Goal: Navigation & Orientation: Find specific page/section

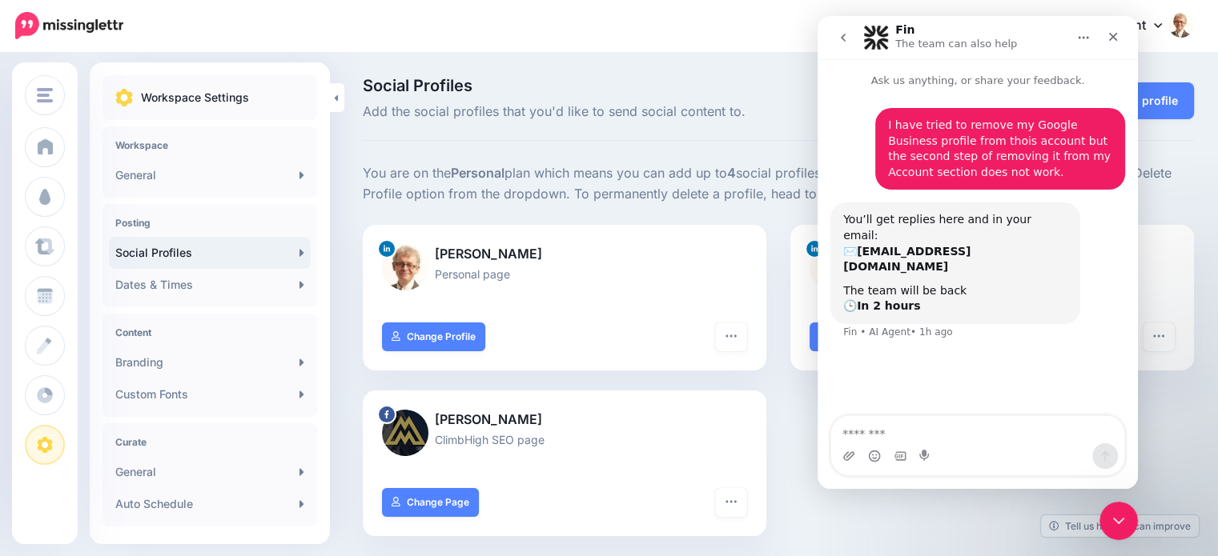
click at [811, 520] on div "[PERSON_NAME] Personal page Turn hashtags off “Add URL to Comment” Off Reconnec…" at bounding box center [778, 390] width 855 height 331
click at [1164, 429] on div "[PERSON_NAME] Personal page Turn hashtags off “Add URL to Comment” Off Reconnec…" at bounding box center [778, 390] width 855 height 331
click at [1107, 34] on icon "Close" at bounding box center [1113, 36] width 13 height 13
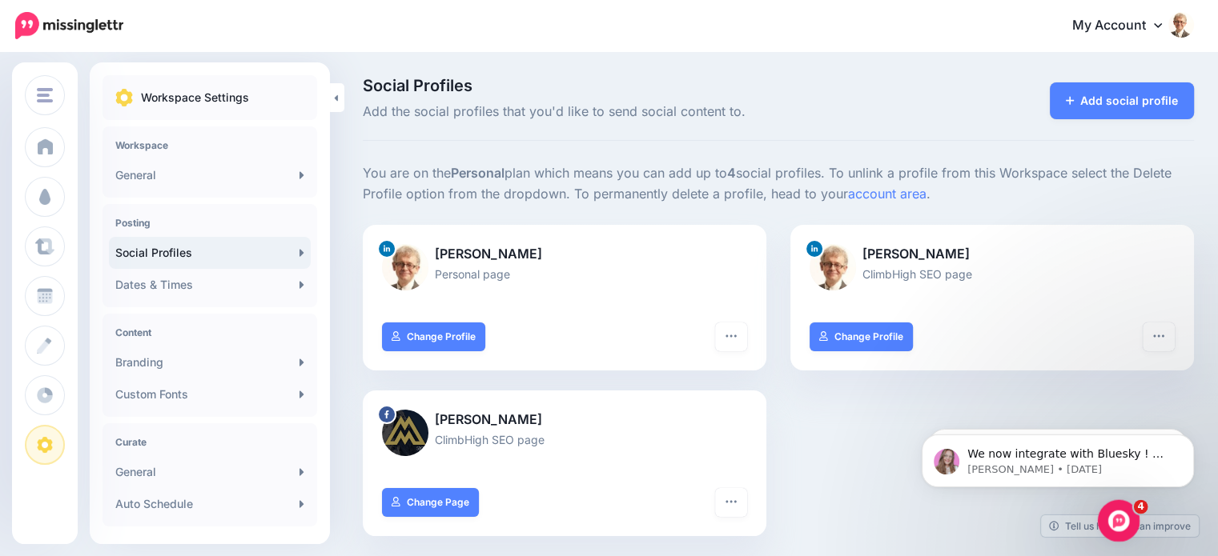
click at [1121, 518] on icon "Open Intercom Messenger" at bounding box center [1116, 519] width 26 height 26
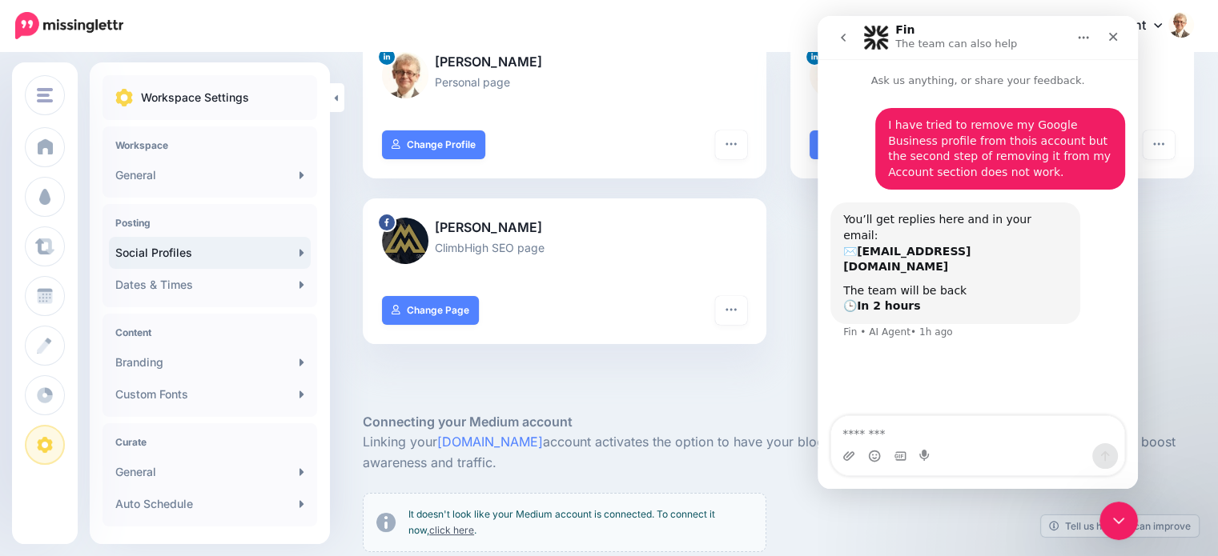
scroll to position [240, 0]
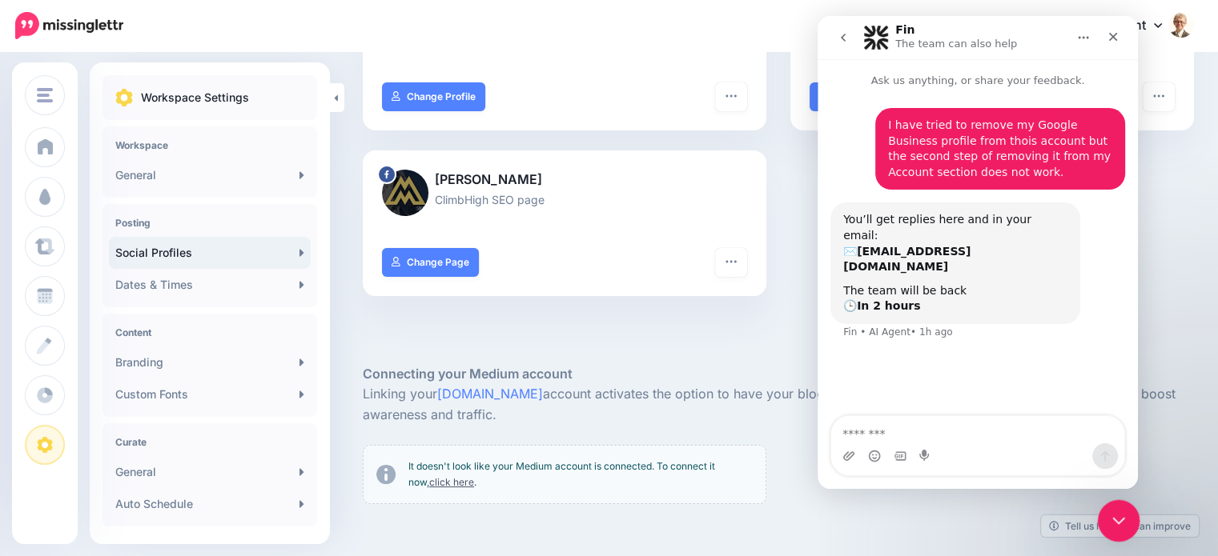
click at [1109, 516] on icon "Close Intercom Messenger" at bounding box center [1116, 518] width 19 height 19
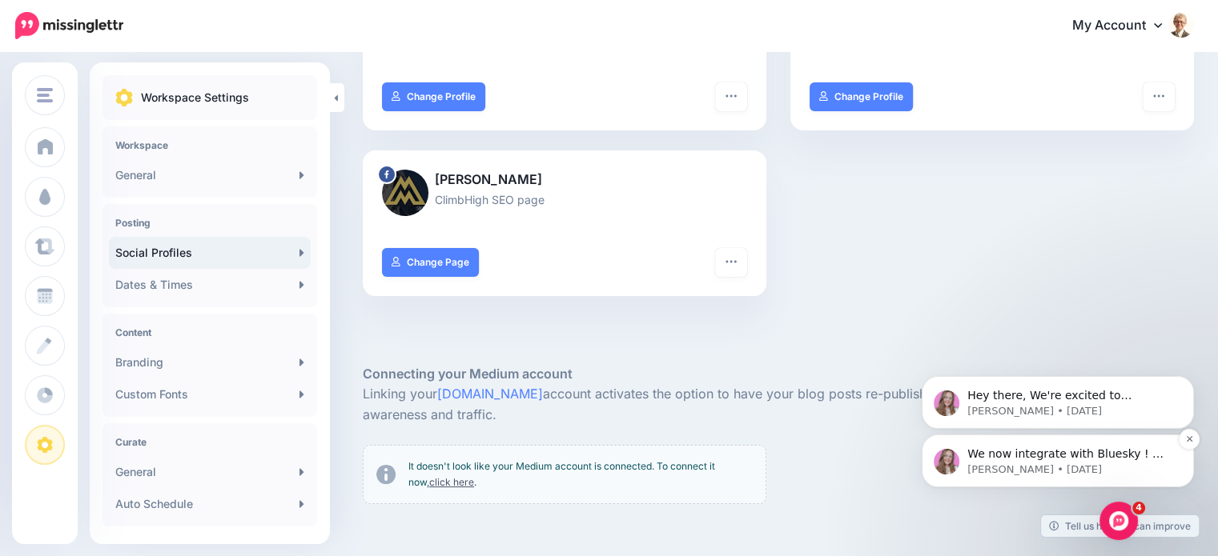
scroll to position [0, 0]
click at [1114, 398] on span "Hey there, We're excited to announce our Bluesky integration is just days away!…" at bounding box center [1068, 443] width 203 height 108
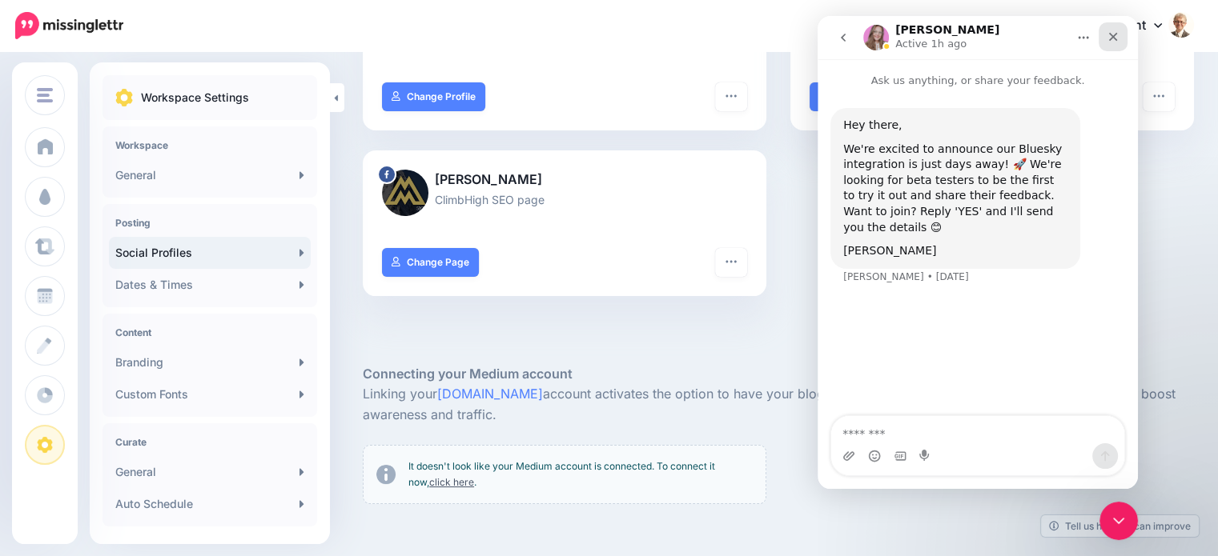
drag, startPoint x: 1933, startPoint y: 93, endPoint x: 1115, endPoint y: 38, distance: 819.4
click at [1115, 38] on icon "Close" at bounding box center [1113, 36] width 13 height 13
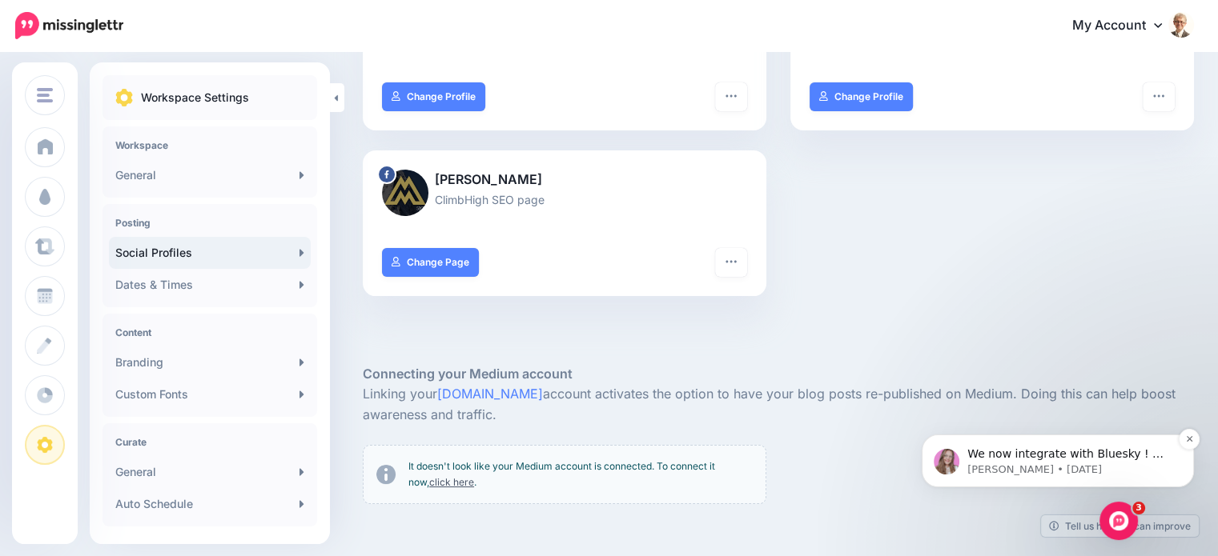
click at [1105, 445] on div "We now integrate with Bluesky ! 🚀 Hi there, We're excited to announce our lates…" at bounding box center [1058, 461] width 248 height 32
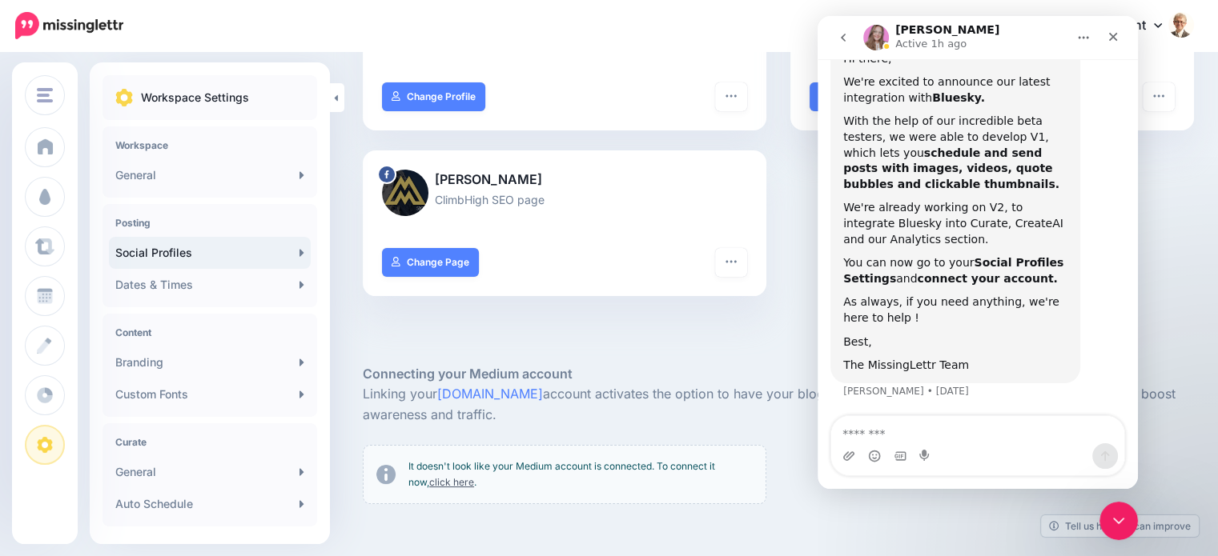
scroll to position [90, 0]
drag, startPoint x: 1113, startPoint y: 34, endPoint x: 1908, endPoint y: 119, distance: 799.6
click at [1113, 34] on icon "Close" at bounding box center [1113, 36] width 13 height 13
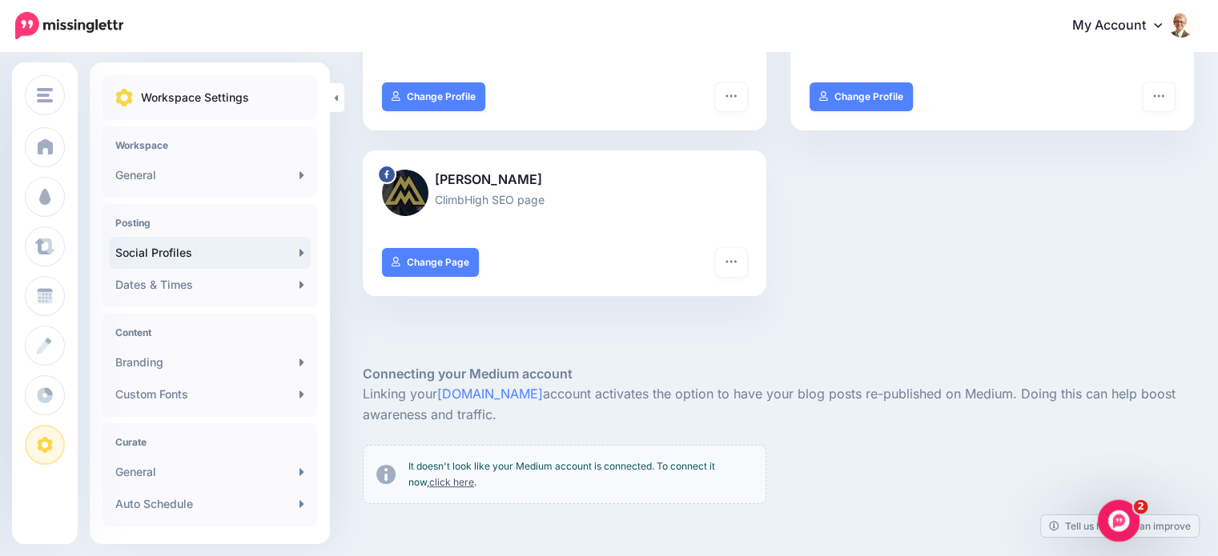
click at [1119, 513] on icon "Open Intercom Messenger" at bounding box center [1116, 519] width 26 height 26
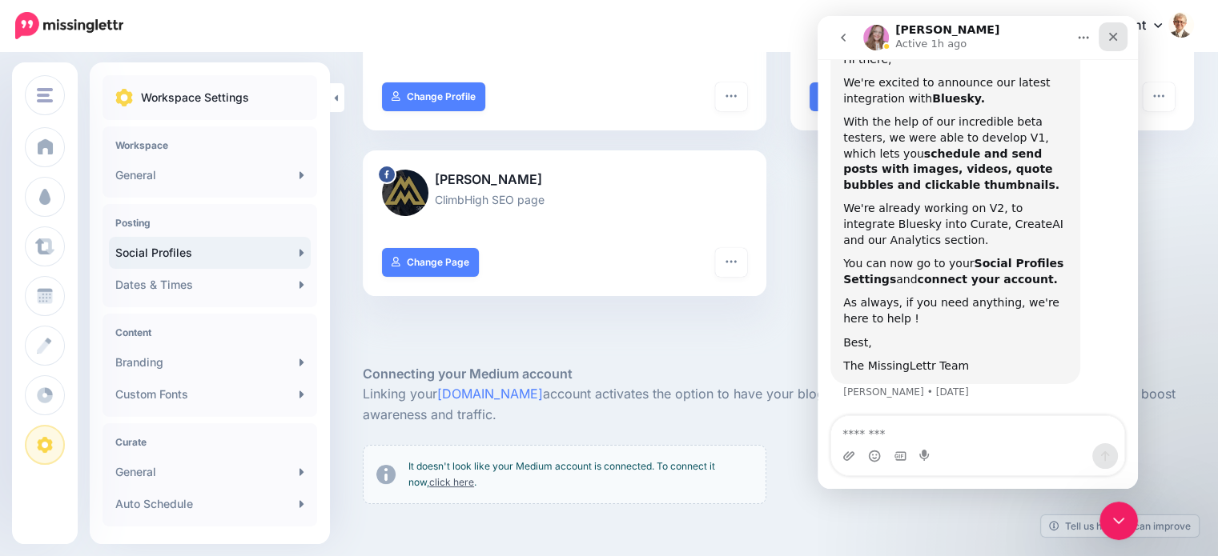
click at [1115, 35] on icon "Close" at bounding box center [1113, 36] width 13 height 13
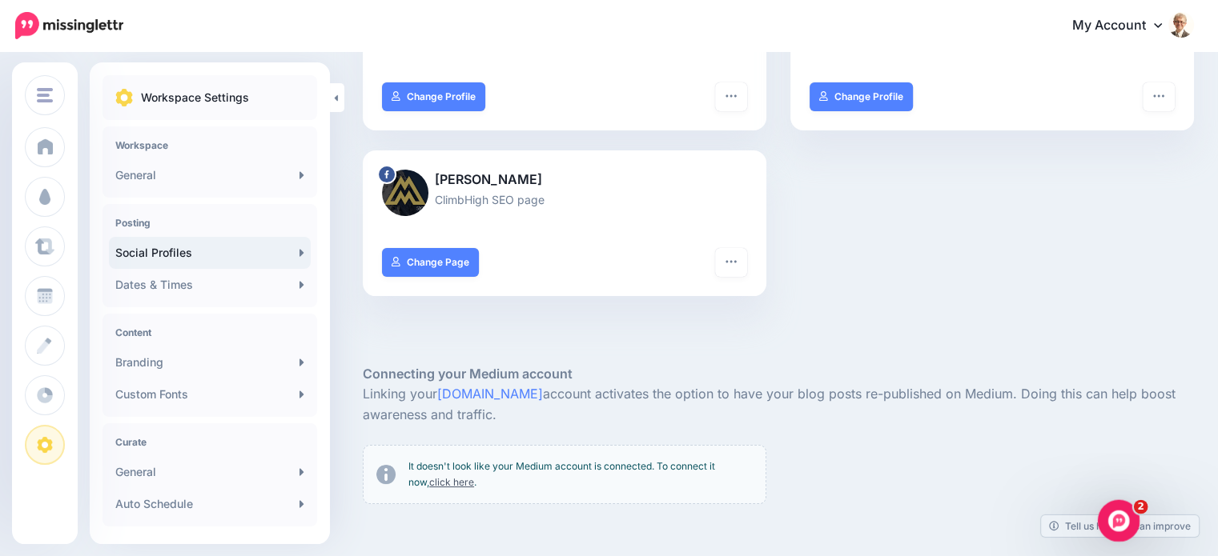
click at [1122, 511] on icon "Open Intercom Messenger" at bounding box center [1116, 519] width 26 height 26
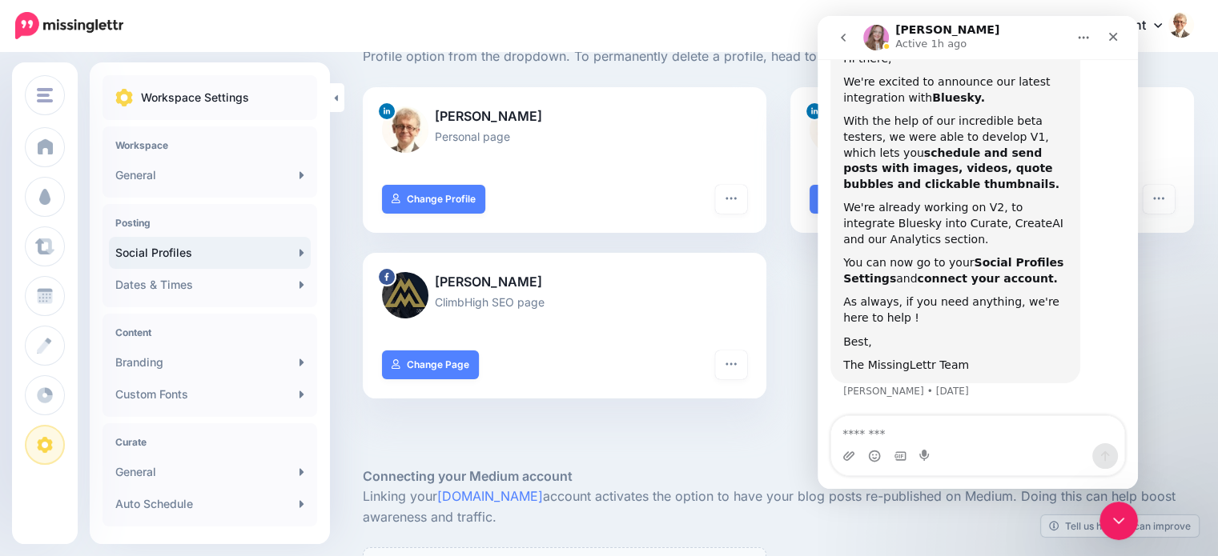
scroll to position [0, 0]
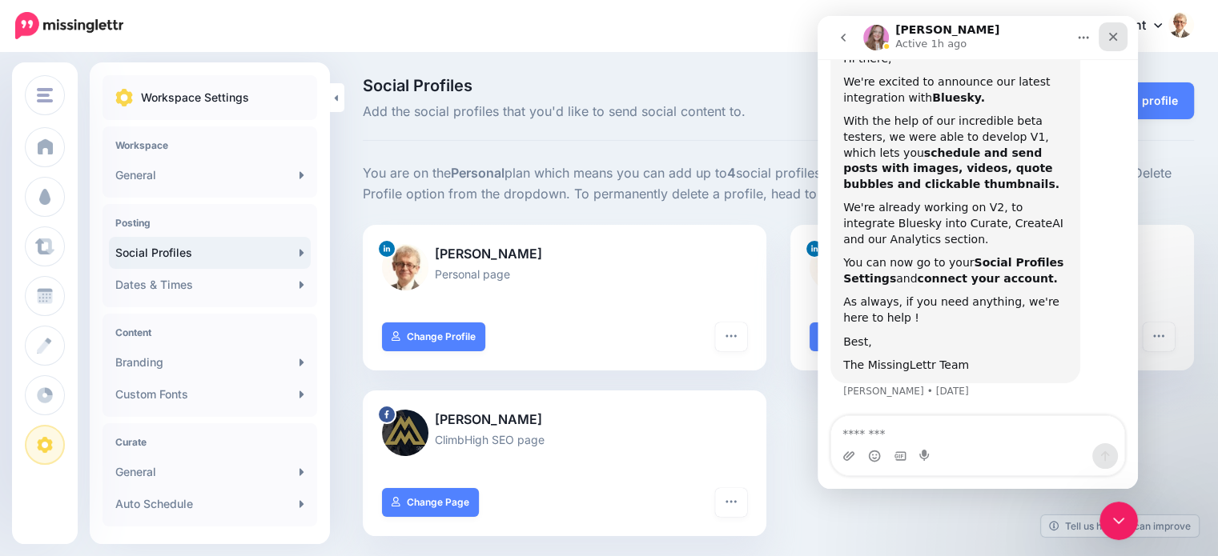
click at [1115, 40] on icon "Close" at bounding box center [1113, 36] width 13 height 13
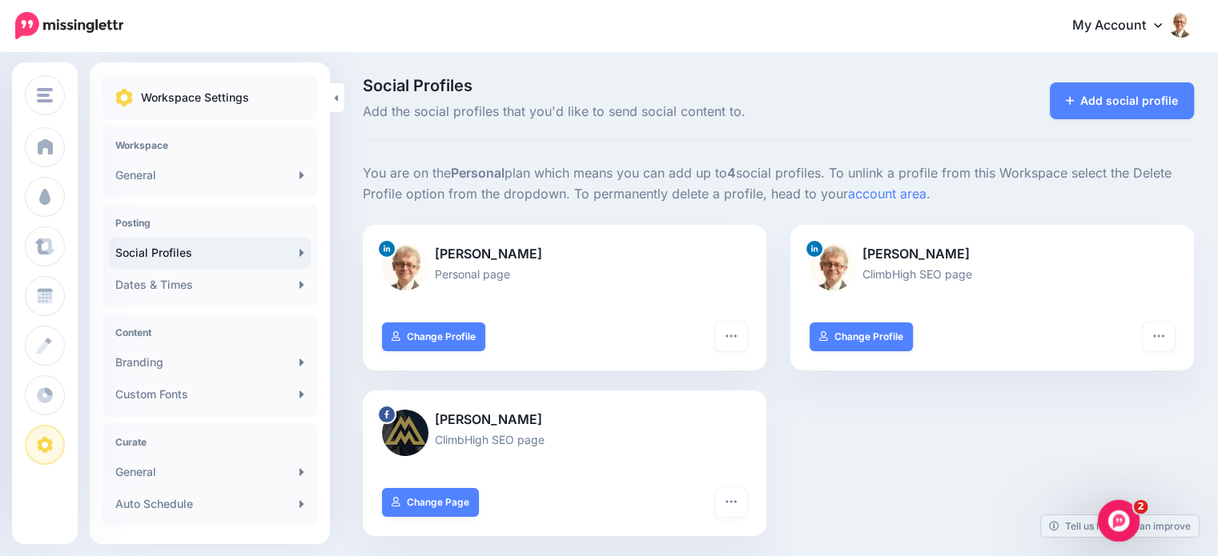
click at [1141, 504] on body "My Account Dashboard My Account Billing Logout" at bounding box center [609, 278] width 1218 height 556
click at [1105, 516] on icon "Open Intercom Messenger" at bounding box center [1116, 519] width 26 height 26
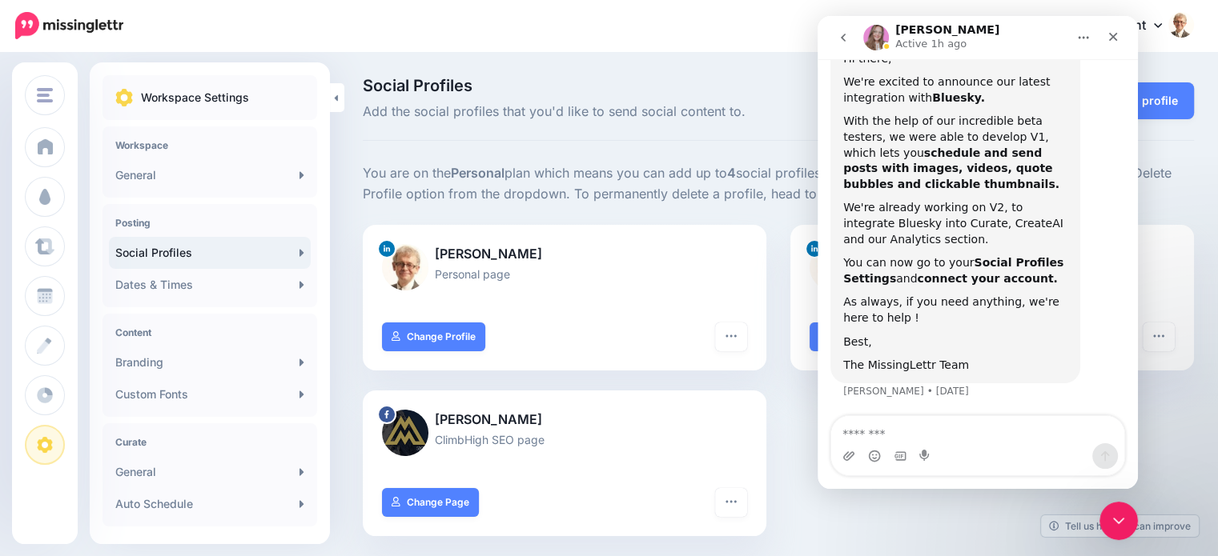
scroll to position [90, 0]
click at [846, 38] on icon "go back" at bounding box center [843, 37] width 13 height 13
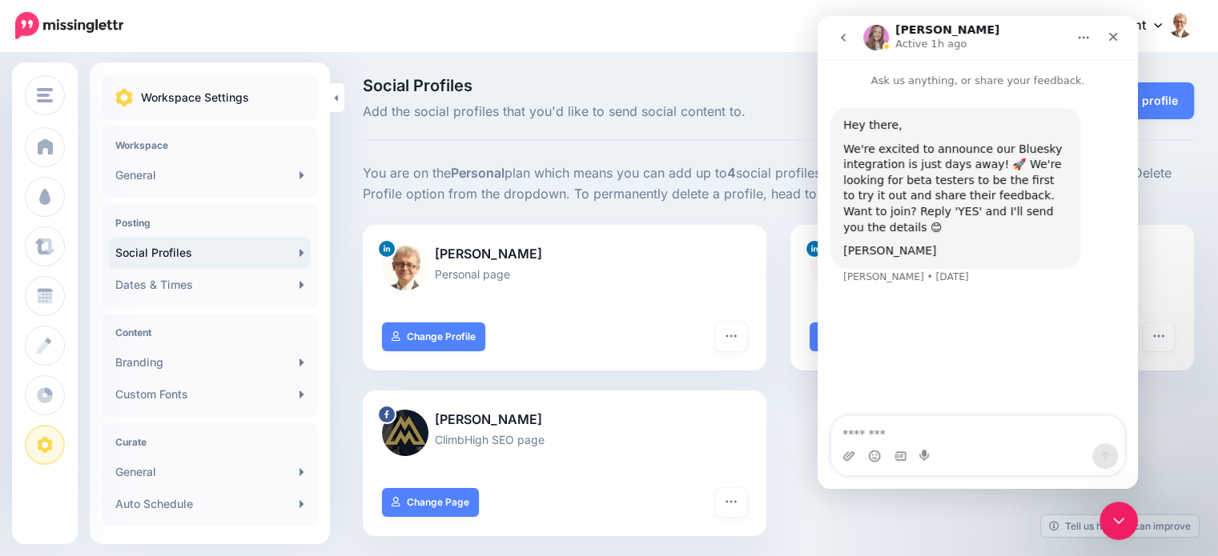
scroll to position [0, 0]
click at [1111, 34] on icon "Close" at bounding box center [1113, 37] width 9 height 9
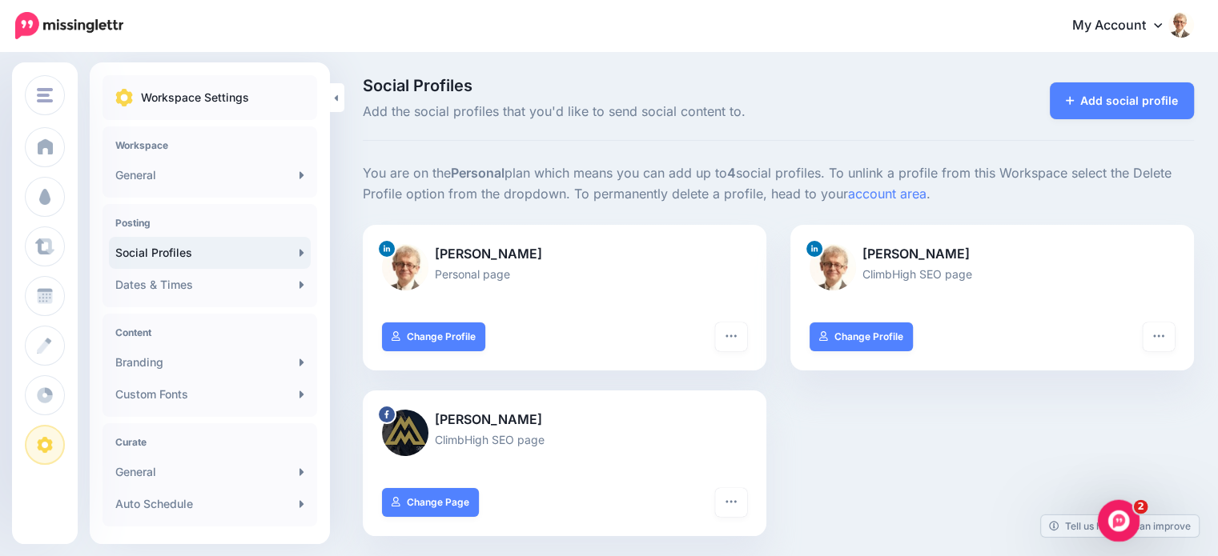
click at [1119, 519] on icon "Open Intercom Messenger" at bounding box center [1116, 519] width 26 height 26
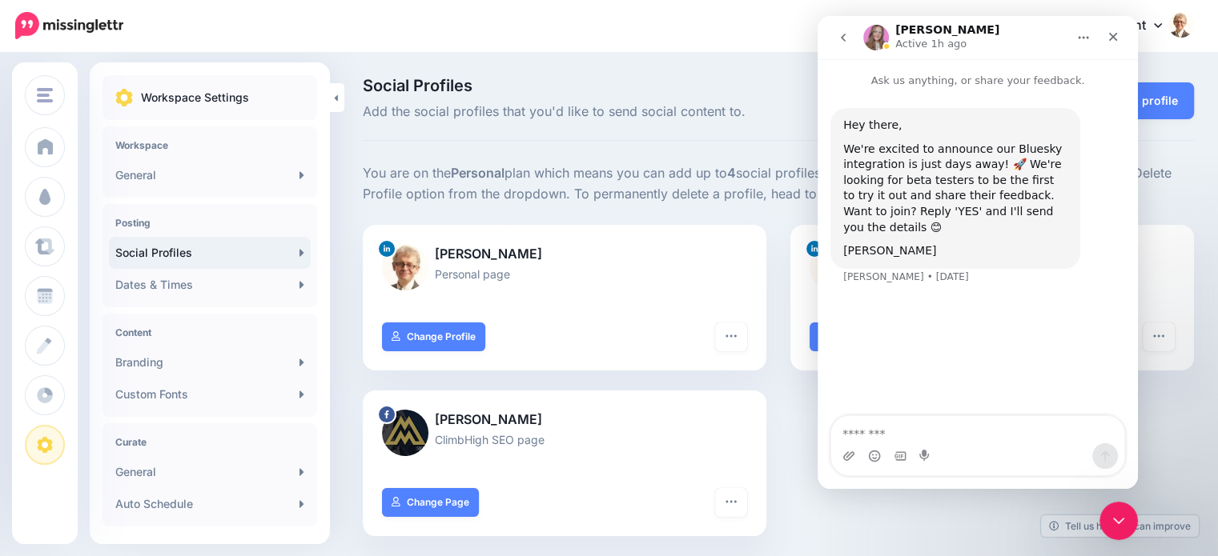
click at [845, 40] on icon "go back" at bounding box center [843, 38] width 5 height 8
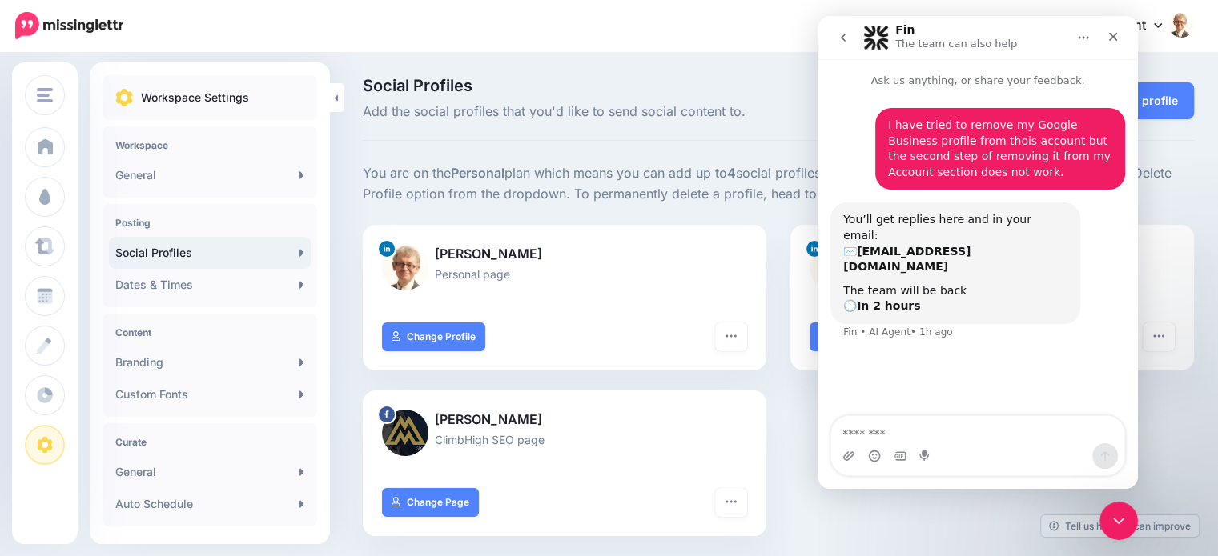
click at [845, 38] on icon "go back" at bounding box center [843, 37] width 13 height 13
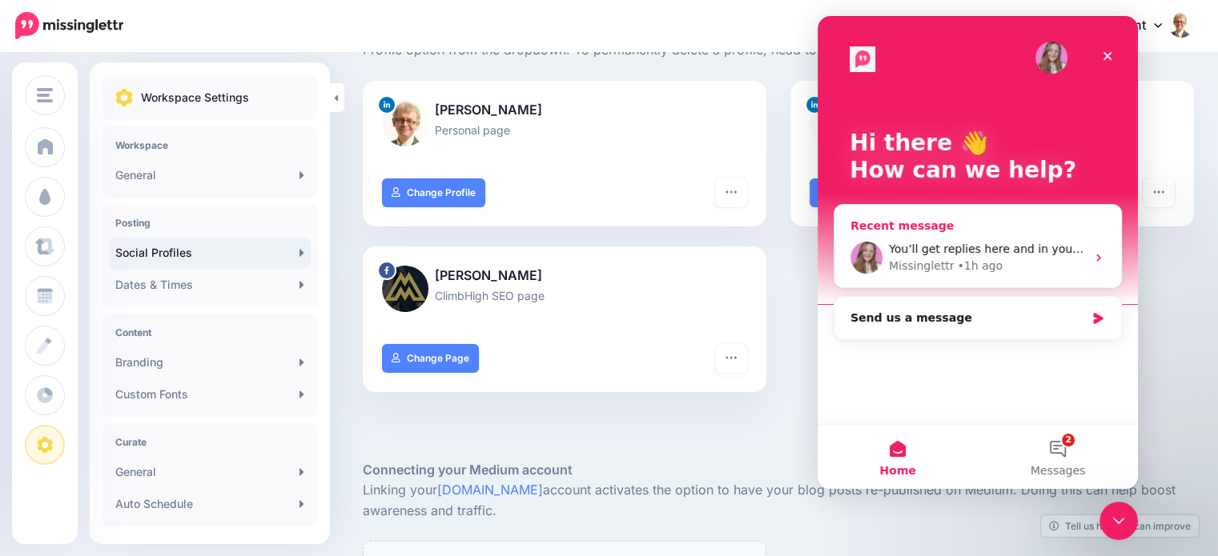
scroll to position [80, 0]
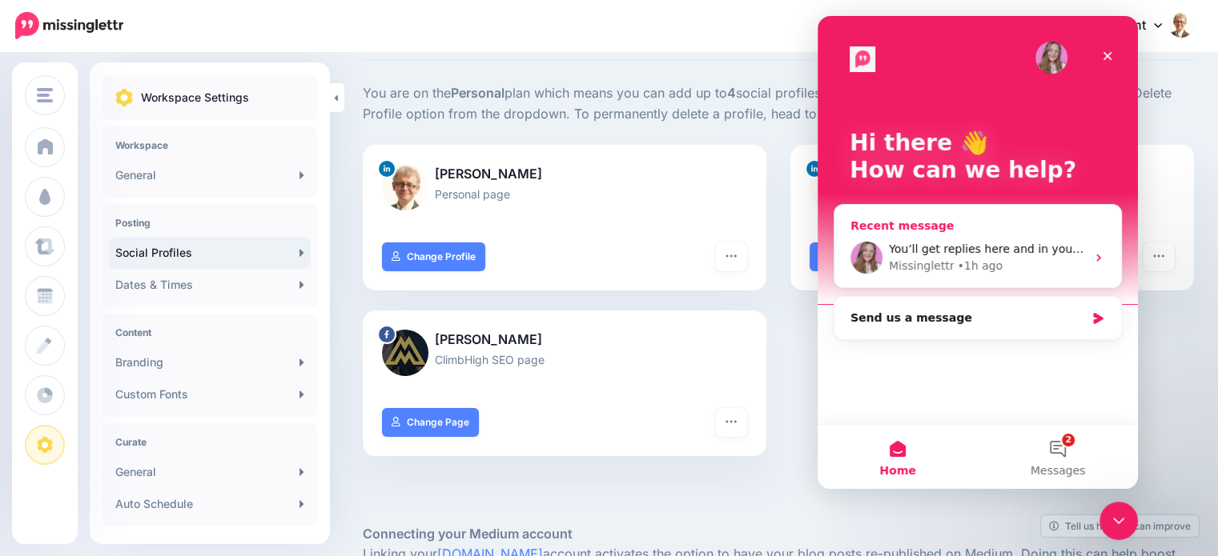
click at [1096, 255] on icon "Intercom messenger" at bounding box center [1098, 258] width 4 height 7
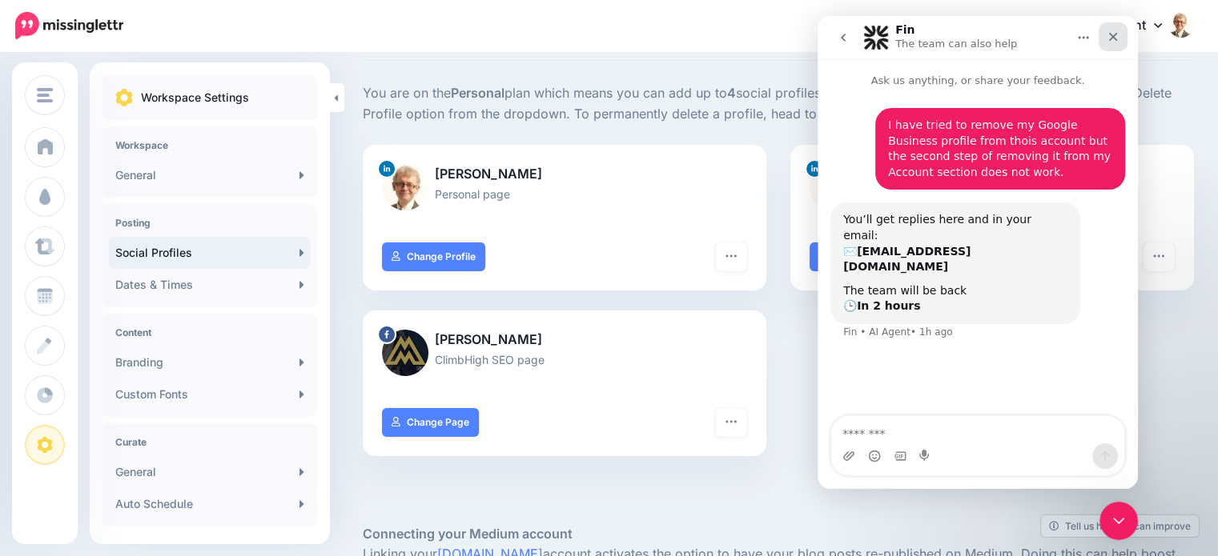
click at [1118, 36] on icon "Close" at bounding box center [1113, 36] width 13 height 13
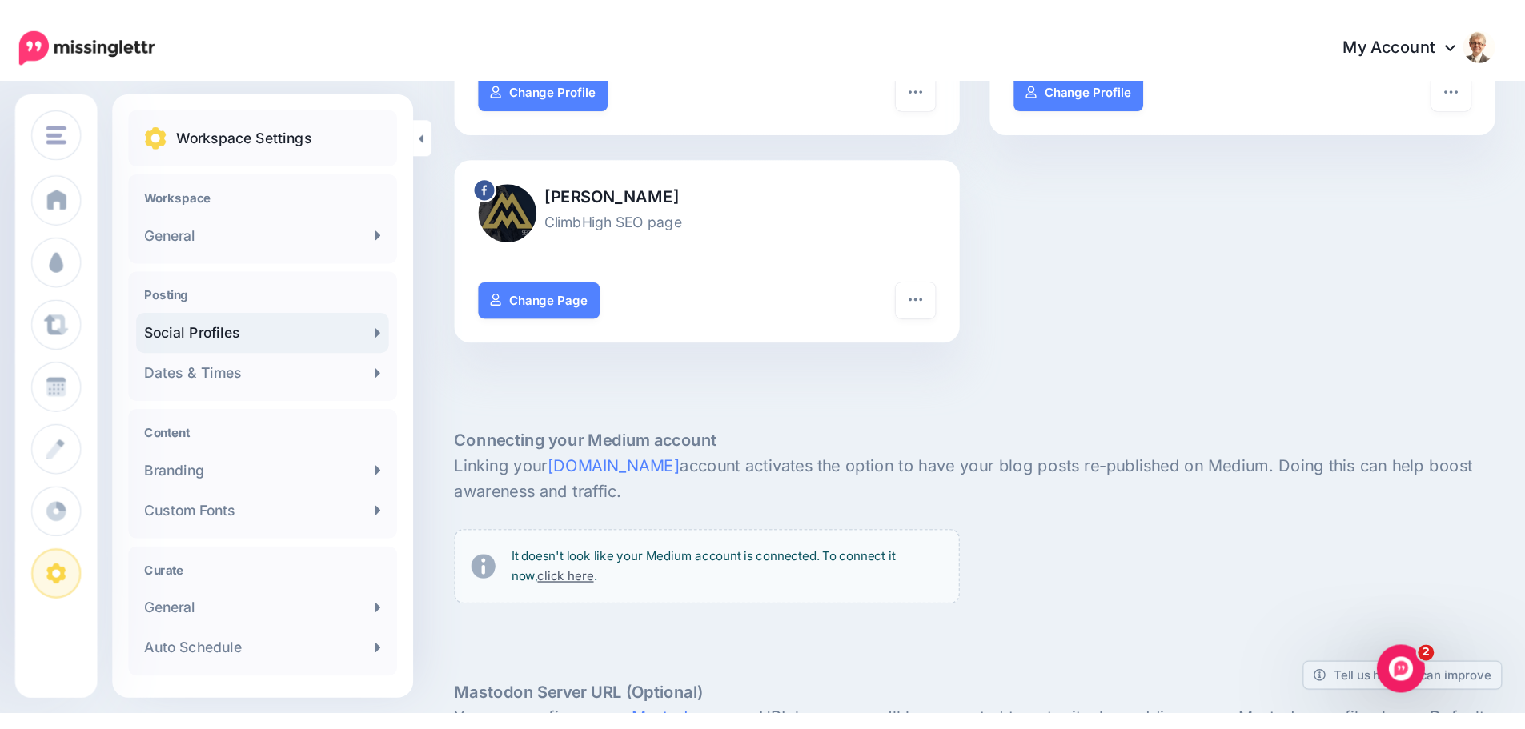
scroll to position [320, 0]
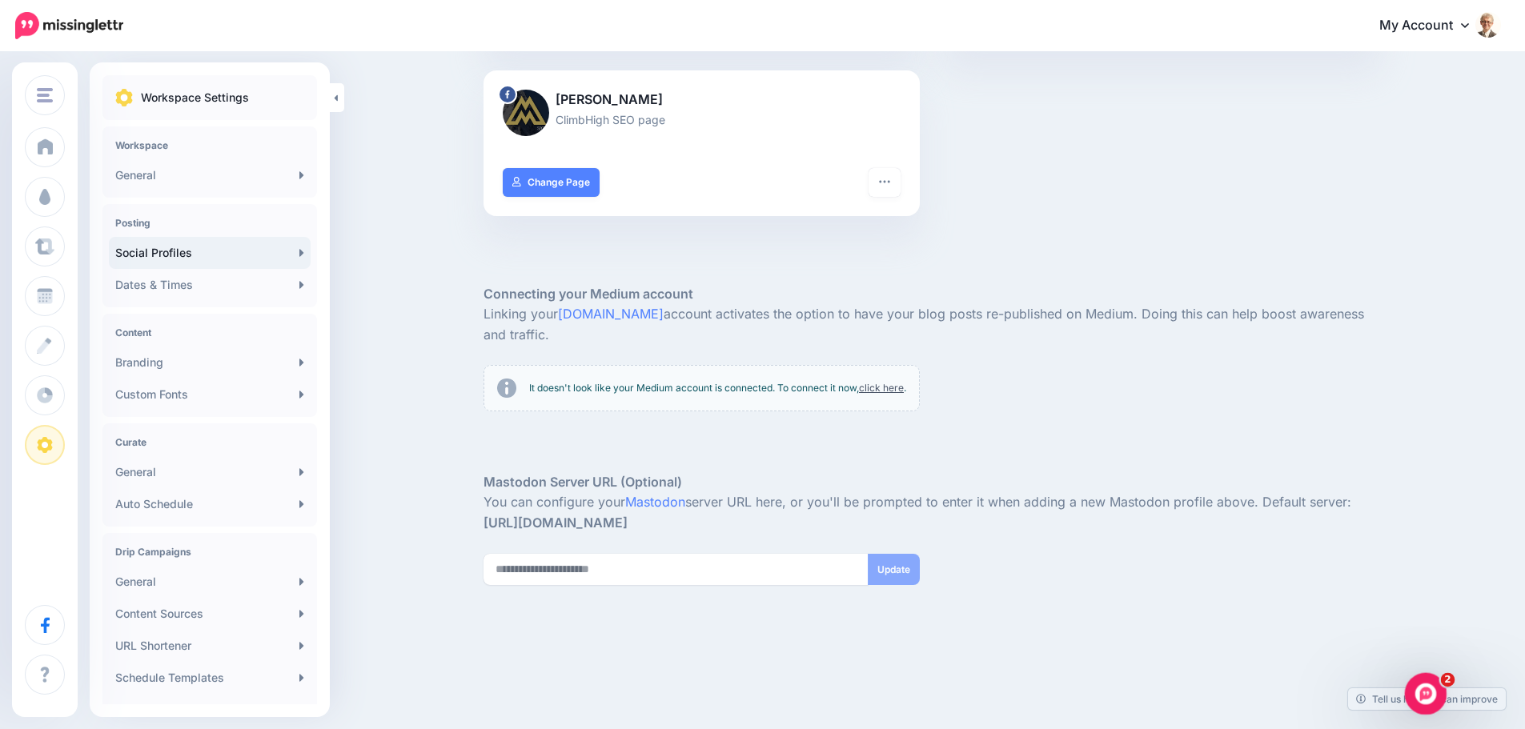
click at [1217, 556] on icon "Open Intercom Messenger" at bounding box center [1424, 692] width 26 height 26
